Goal: Information Seeking & Learning: Find specific fact

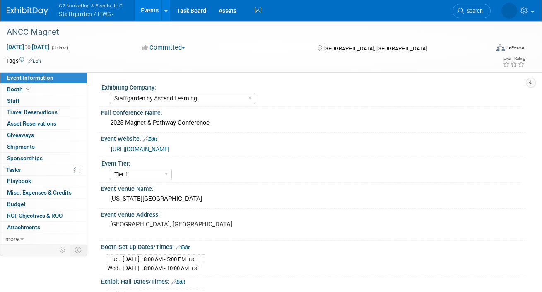
select select "Staffgarden by Ascend Learning"
select select "Tier 1"
select select "No"
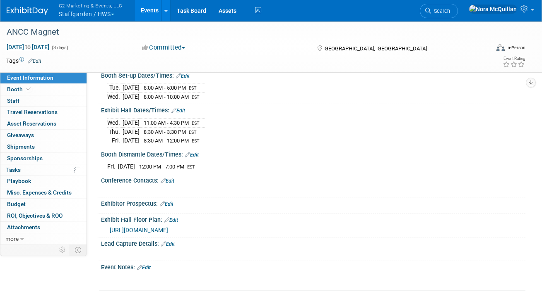
click at [86, 11] on button "G2 Marketing & Events, LLC Staffgarden / HWS" at bounding box center [95, 11] width 75 height 22
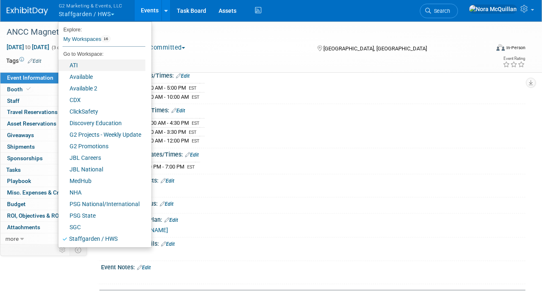
click at [85, 63] on link "ATI" at bounding box center [101, 66] width 87 height 12
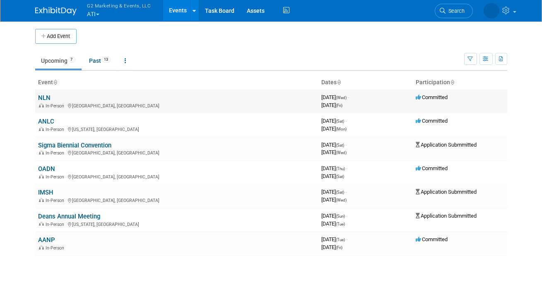
click at [45, 97] on link "NLN" at bounding box center [44, 97] width 12 height 7
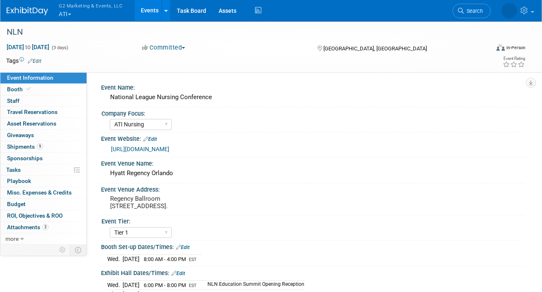
select select "ATI Nursing"
select select "Tier 1"
select select "Show Rented App/Device"
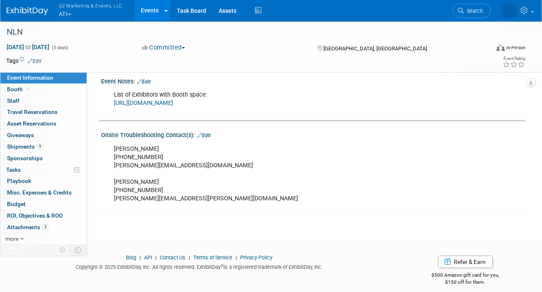
scroll to position [554, 0]
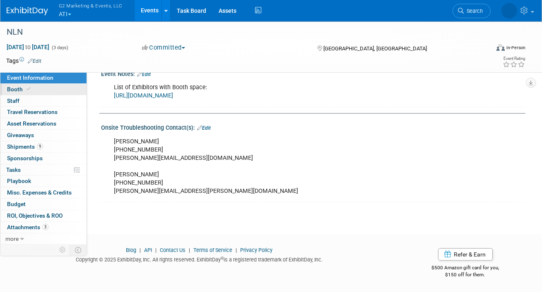
click at [60, 87] on link "Booth" at bounding box center [43, 89] width 86 height 11
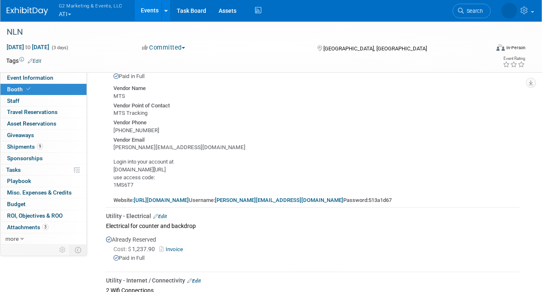
scroll to position [482, 0]
click at [187, 199] on link "https://mobile.expoleads.net" at bounding box center [161, 201] width 55 height 6
drag, startPoint x: 338, startPoint y: 199, endPoint x: 361, endPoint y: 200, distance: 22.8
click at [368, 200] on b "513a1d67" at bounding box center [379, 201] width 23 height 6
copy b "513a1d67"
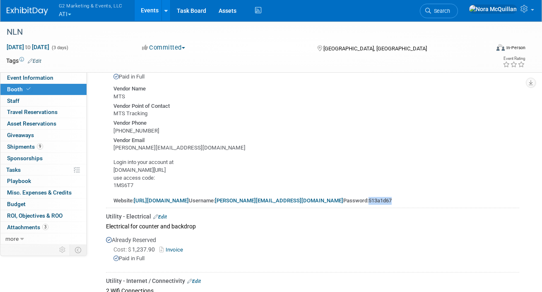
click at [60, 13] on button "G2 Marketing & Events, LLC ATI" at bounding box center [95, 11] width 75 height 22
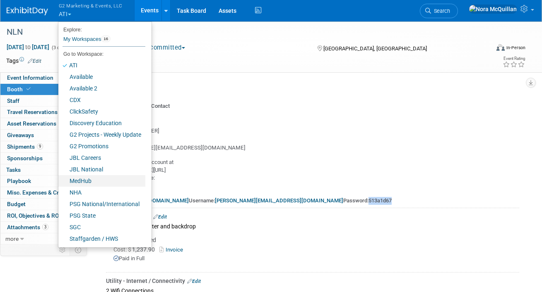
click at [84, 177] on link "MedHub" at bounding box center [101, 181] width 87 height 12
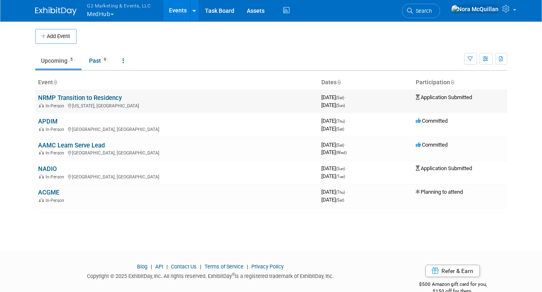
click at [63, 98] on link "NRMP Transition to Residency" at bounding box center [80, 97] width 84 height 7
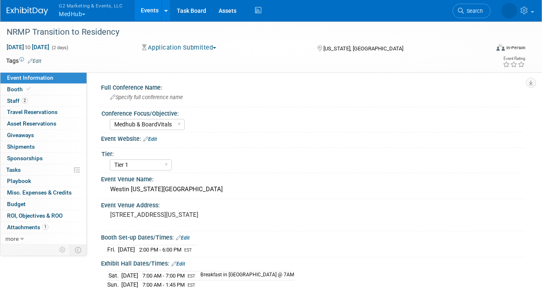
select select "Medhub & BoardVitals"
select select "Tier 1"
click at [43, 91] on link "Booth" at bounding box center [43, 89] width 86 height 11
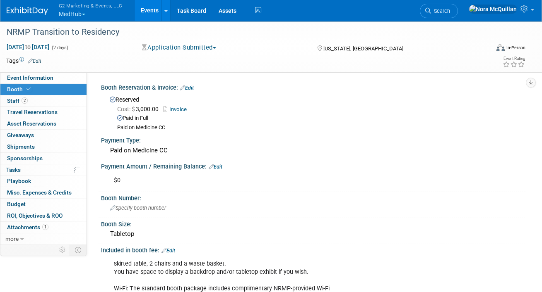
click at [193, 43] on button "Application Submitted" at bounding box center [179, 47] width 80 height 9
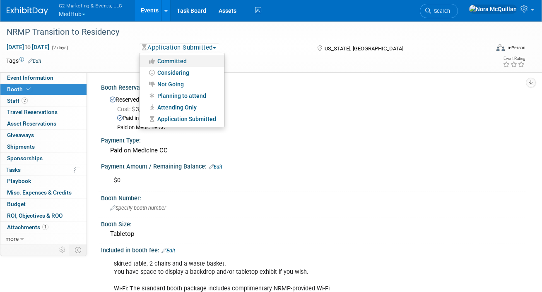
click at [182, 61] on link "Committed" at bounding box center [181, 61] width 85 height 12
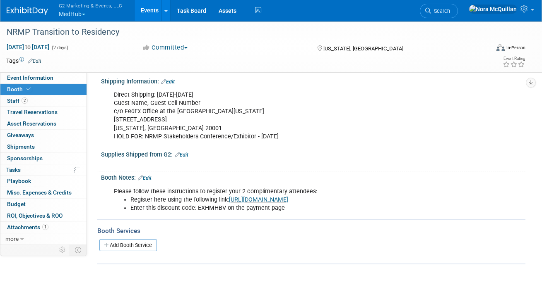
scroll to position [241, 0]
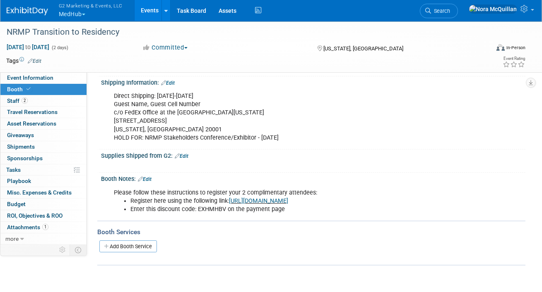
click at [243, 198] on link "[URL][DOMAIN_NAME]" at bounding box center [258, 201] width 59 height 7
click at [34, 79] on span "Event Information" at bounding box center [30, 77] width 46 height 7
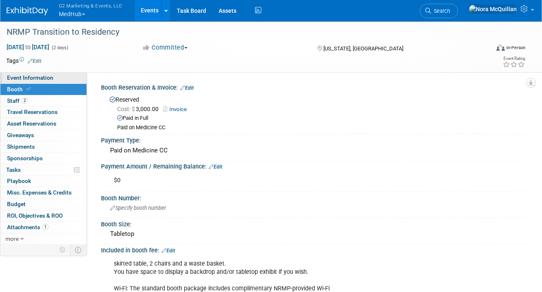
select select "Medhub & BoardVitals"
select select "Tier 1"
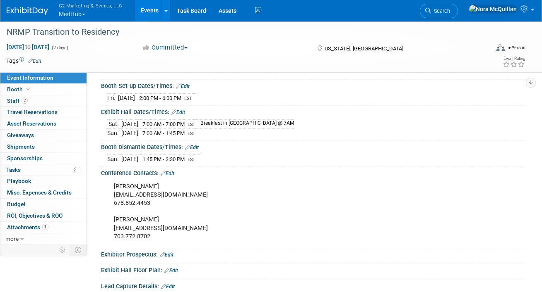
scroll to position [155, 0]
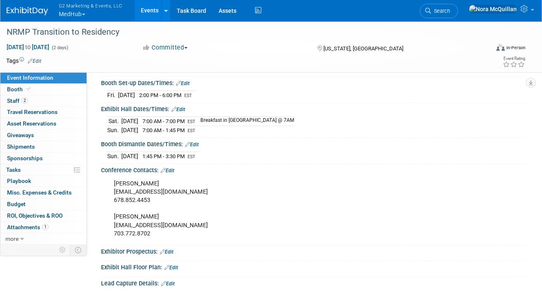
click at [160, 192] on div "Melanie Kelman mkelman@hpnglobal.com 678.852.4453 Laurie Curtin lcurtin@nrmp.or…" at bounding box center [275, 209] width 334 height 67
copy div "mkelman@hpnglobal.com"
click at [131, 222] on div "Melanie Kelman mkelman@hpnglobal.com 678.852.4453 Laurie Curtin lcurtin@nrmp.or…" at bounding box center [275, 209] width 334 height 67
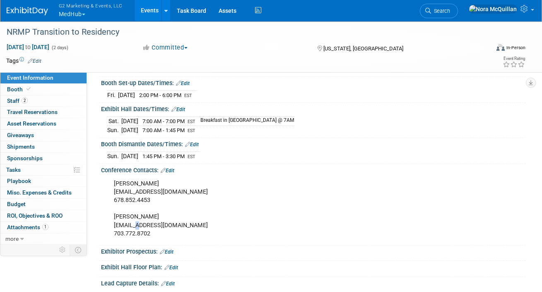
click at [131, 222] on div "Melanie Kelman mkelman@hpnglobal.com 678.852.4453 Laurie Curtin lcurtin@nrmp.or…" at bounding box center [275, 209] width 334 height 67
copy div "lcurtin@nrmp.org"
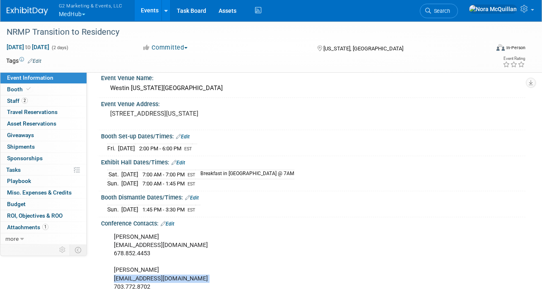
click at [150, 14] on link "Events" at bounding box center [149, 10] width 30 height 21
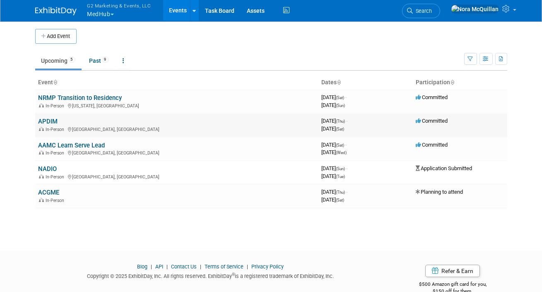
click at [49, 122] on link "APDIM" at bounding box center [47, 121] width 19 height 7
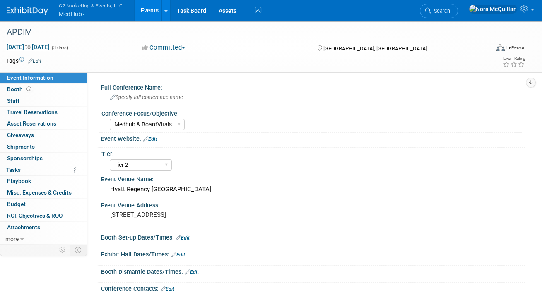
select select "Medhub & BoardVitals"
select select "Tier 2"
click at [153, 9] on link "Events" at bounding box center [149, 10] width 30 height 21
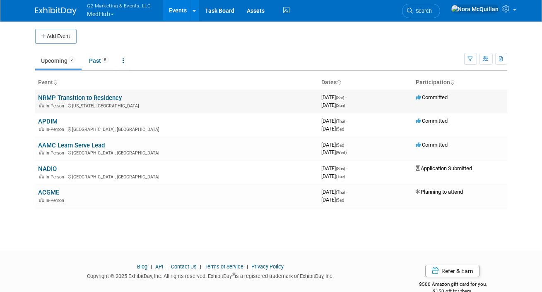
click at [78, 98] on link "NRMP Transition to Residency" at bounding box center [80, 97] width 84 height 7
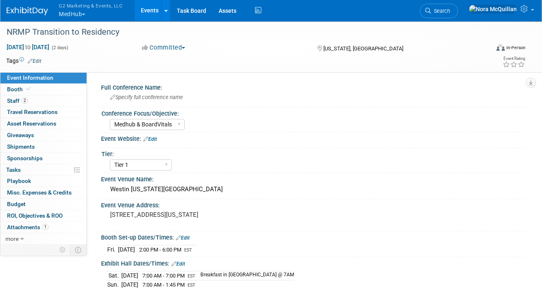
select select "Medhub & BoardVitals"
select select "Tier 1"
click at [75, 16] on button "G2 Marketing & Events, LLC MedHub" at bounding box center [95, 11] width 75 height 22
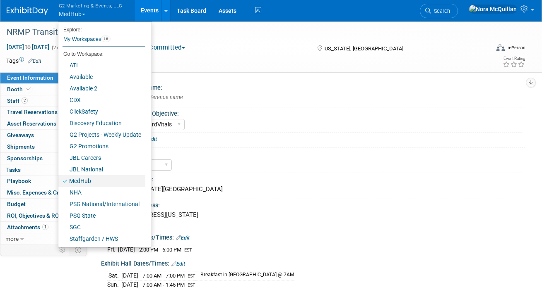
click at [73, 182] on link "MedHub" at bounding box center [101, 181] width 87 height 12
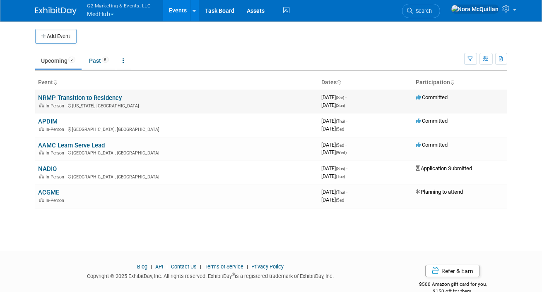
click at [73, 95] on link "NRMP Transition to Residency" at bounding box center [80, 97] width 84 height 7
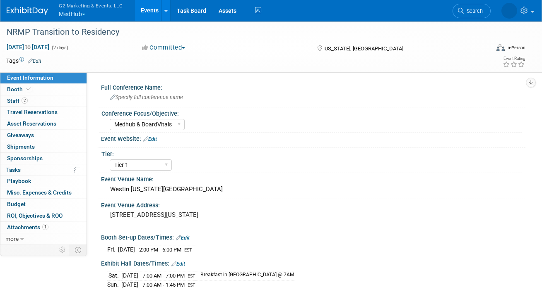
select select "Medhub & BoardVitals"
select select "Tier 1"
click at [48, 91] on link "Booth" at bounding box center [43, 89] width 86 height 11
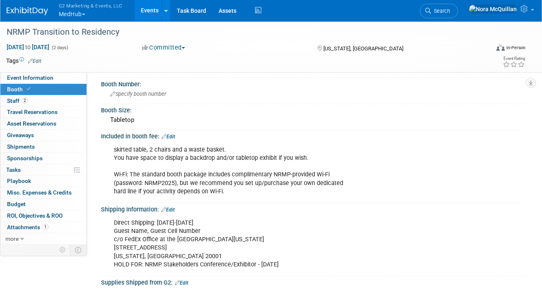
scroll to position [113, 0]
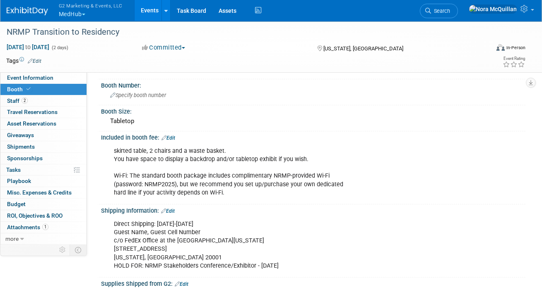
click at [146, 240] on div "Direct Shipping: October 7-9 Guest Name, Guest Cell Number c/o FedEx Office at …" at bounding box center [275, 245] width 334 height 58
copy div "c/o FedEx Office at the Westin Washington DC Downtown"
click at [131, 248] on div "Direct Shipping: October 7-9 Guest Name, Guest Cell Number c/o FedEx Office at …" at bounding box center [275, 245] width 334 height 58
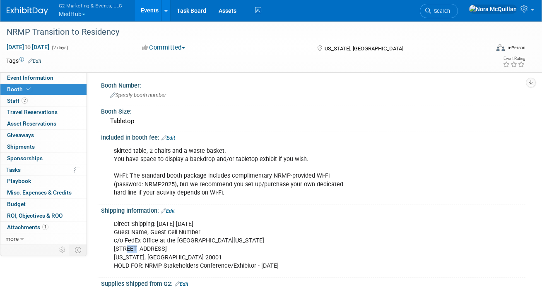
click at [131, 248] on div "Direct Shipping: October 7-9 Guest Name, Guest Cell Number c/o FedEx Office at …" at bounding box center [275, 245] width 334 height 58
copy div "999 9th St NW"
click at [146, 232] on div "Direct Shipping: October 7-9 Guest Name, Guest Cell Number c/o FedEx Office at …" at bounding box center [275, 245] width 334 height 58
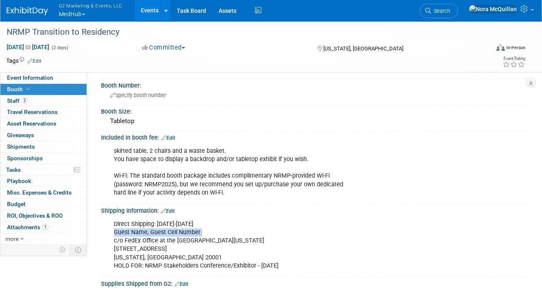
click at [146, 232] on div "Direct Shipping: October 7-9 Guest Name, Guest Cell Number c/o FedEx Office at …" at bounding box center [275, 245] width 334 height 58
copy div "Guest Name, Guest Cell Number"
click at [149, 16] on link "Events" at bounding box center [149, 10] width 30 height 21
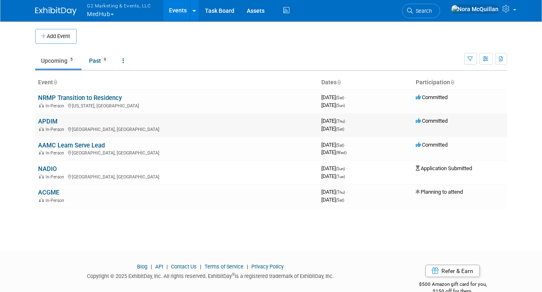
click at [49, 119] on link "APDIM" at bounding box center [47, 121] width 19 height 7
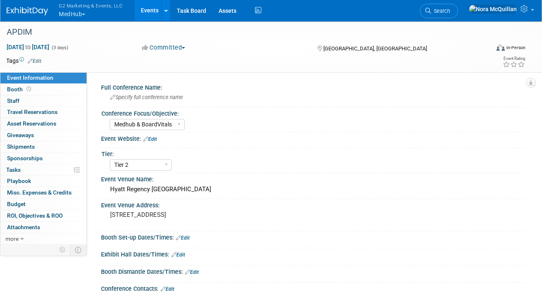
select select "Medhub & BoardVitals"
select select "Tier 2"
click at [138, 190] on div "Hyatt Regency [GEOGRAPHIC_DATA]" at bounding box center [313, 189] width 412 height 13
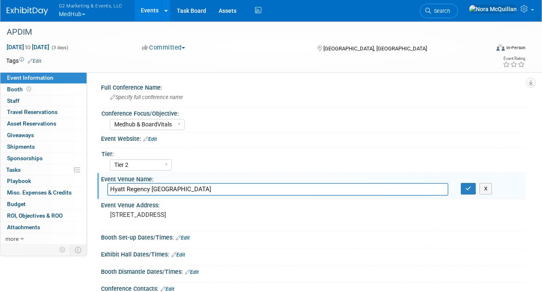
click at [138, 190] on input "Hyatt Regency [GEOGRAPHIC_DATA]" at bounding box center [277, 189] width 341 height 13
click at [131, 215] on pre "[STREET_ADDRESS]" at bounding box center [189, 214] width 158 height 7
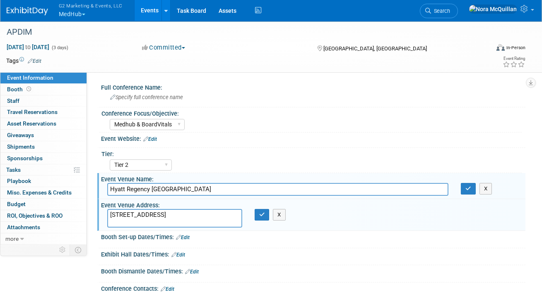
click at [131, 215] on textarea "[STREET_ADDRESS]" at bounding box center [174, 218] width 135 height 19
